Goal: Task Accomplishment & Management: Manage account settings

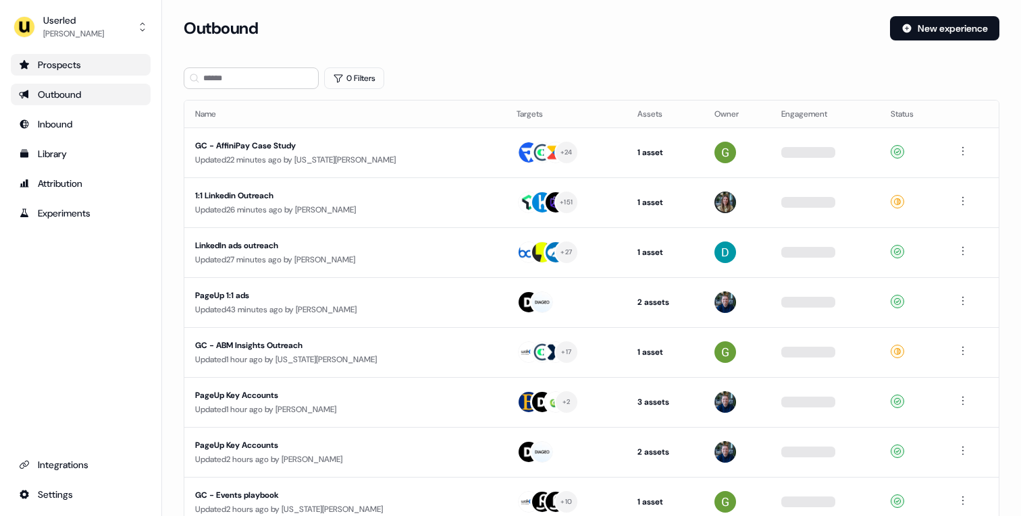
click at [90, 63] on div "Prospects" at bounding box center [81, 65] width 124 height 14
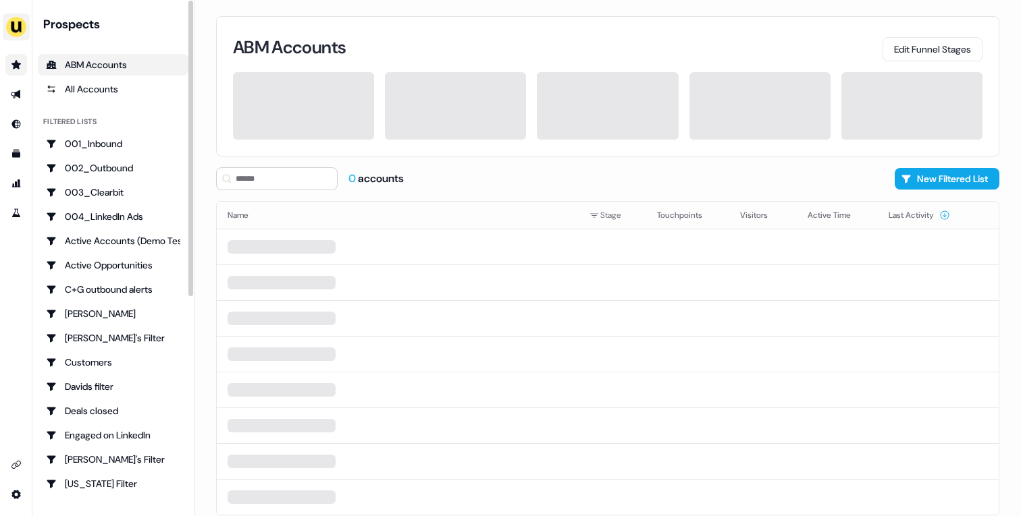
click at [22, 30] on img "side nav menu" at bounding box center [16, 27] width 22 height 22
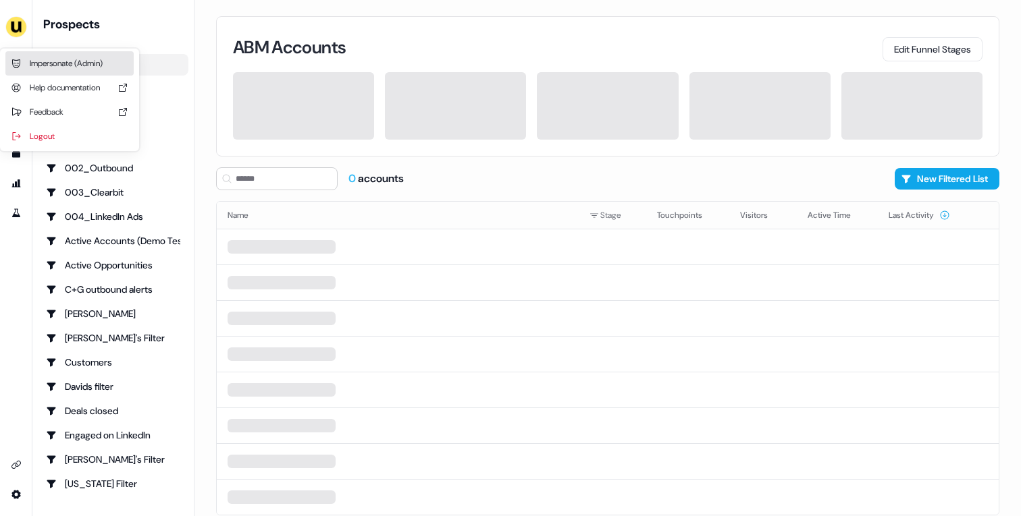
click at [39, 62] on div "Impersonate (Admin)" at bounding box center [69, 63] width 128 height 24
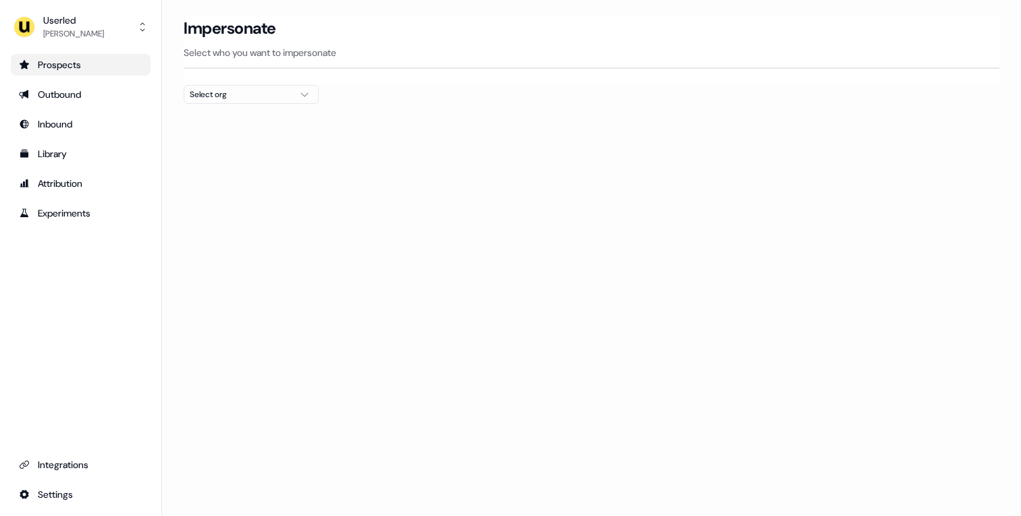
click at [284, 102] on button "Select org" at bounding box center [251, 94] width 135 height 19
type input "*****"
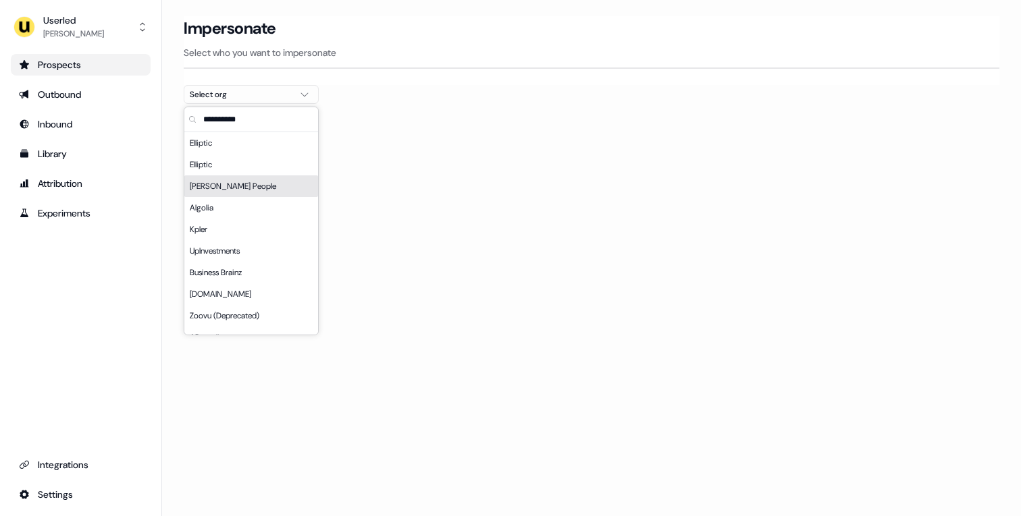
click at [266, 192] on div "[PERSON_NAME] People" at bounding box center [251, 187] width 134 height 22
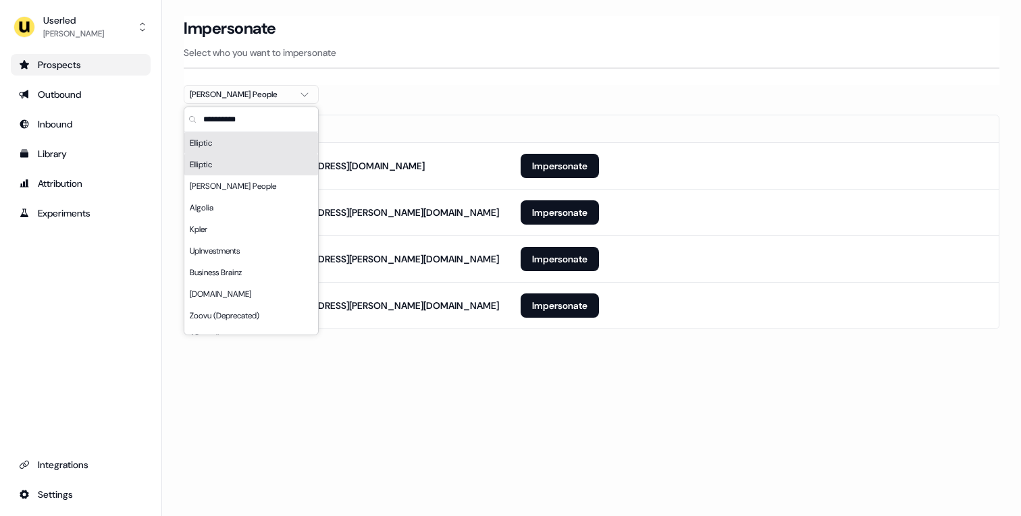
click at [456, 99] on section "Loading... Impersonate Select who you want to impersonate [PERSON_NAME] People …" at bounding box center [591, 191] width 859 height 351
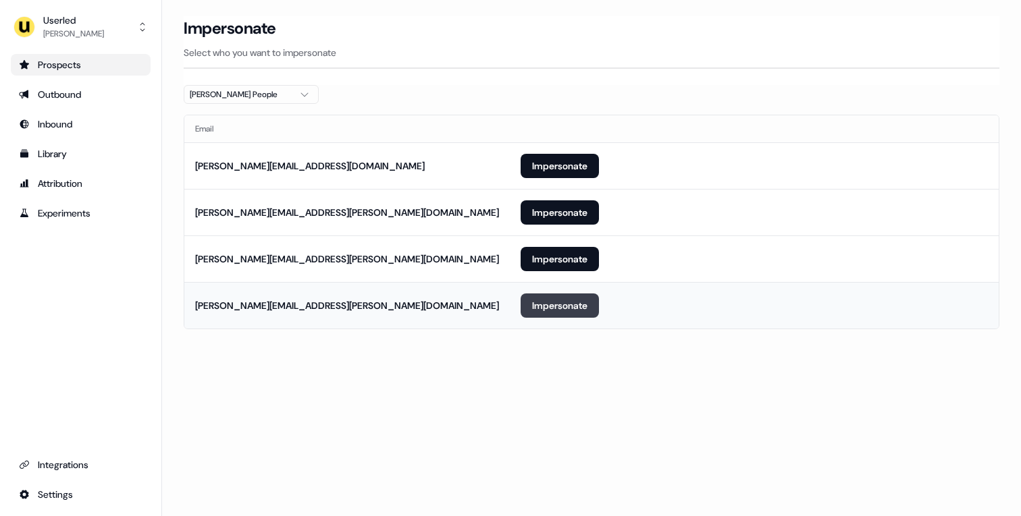
click at [572, 304] on button "Impersonate" at bounding box center [560, 306] width 78 height 24
